Goal: Task Accomplishment & Management: Manage account settings

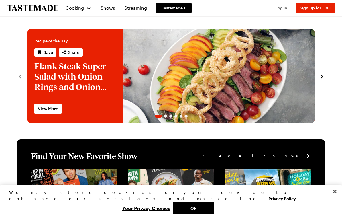
click at [286, 9] on span "Log In" at bounding box center [282, 7] width 12 height 5
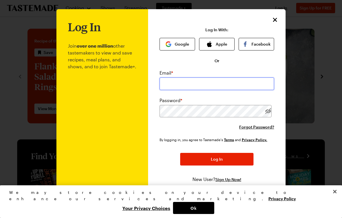
click at [247, 85] on input "email" at bounding box center [217, 83] width 115 height 13
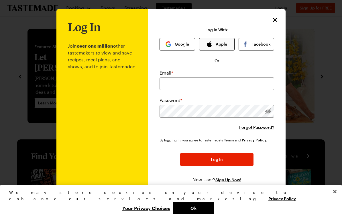
click at [229, 42] on button "Apple" at bounding box center [217, 44] width 36 height 13
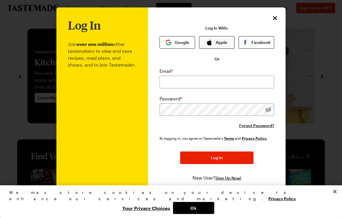
scroll to position [3, 0]
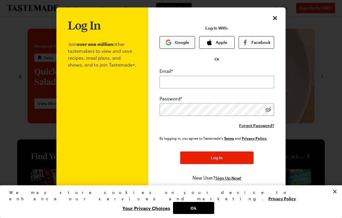
click at [184, 43] on button "Google" at bounding box center [178, 42] width 36 height 13
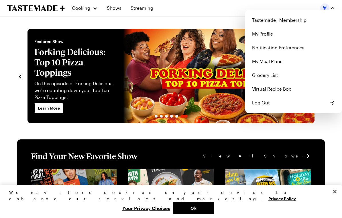
click at [329, 7] on img "button" at bounding box center [325, 7] width 9 height 9
click at [302, 20] on link "Tastemade+ Membership" at bounding box center [294, 20] width 90 height 14
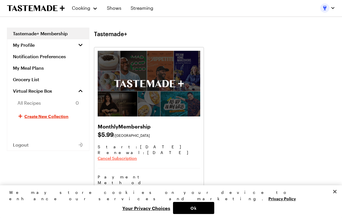
click at [137, 157] on span "Cancel Subscription" at bounding box center [117, 158] width 39 height 6
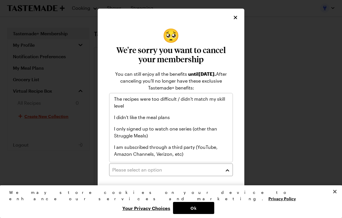
click at [202, 131] on span "I only signed up to watch one series (other than Struggle Meals)" at bounding box center [171, 132] width 114 height 14
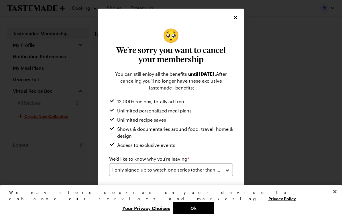
click at [219, 190] on button "Submit" at bounding box center [202, 194] width 61 height 13
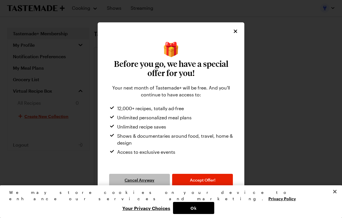
click at [154, 179] on span "Cancel Anyway" at bounding box center [140, 180] width 30 height 6
